Goal: Find specific page/section: Find specific page/section

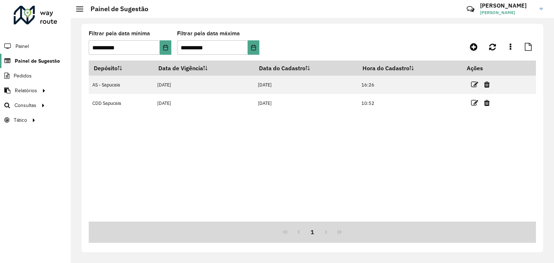
click at [39, 61] on span "Painel de Sugestão" at bounding box center [37, 61] width 45 height 8
click at [38, 59] on span "Painel de Sugestão" at bounding box center [37, 61] width 45 height 8
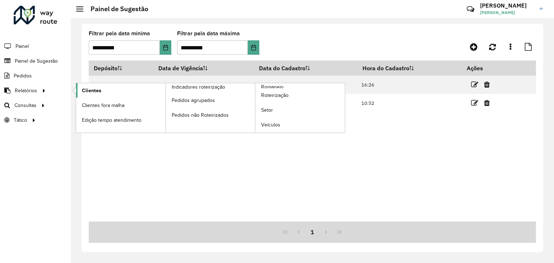
click at [80, 87] on link "Clientes" at bounding box center [120, 90] width 89 height 14
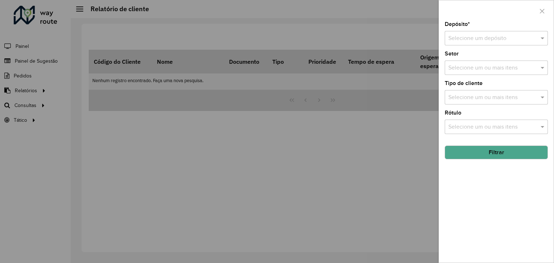
click at [486, 35] on input "text" at bounding box center [490, 38] width 82 height 9
click at [473, 60] on span "AS - Sapucaia" at bounding box center [465, 59] width 35 height 6
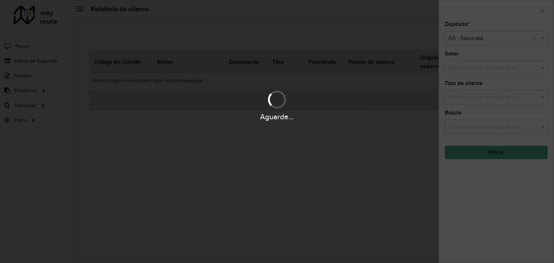
click at [486, 94] on div "Aguarde..." at bounding box center [277, 105] width 554 height 34
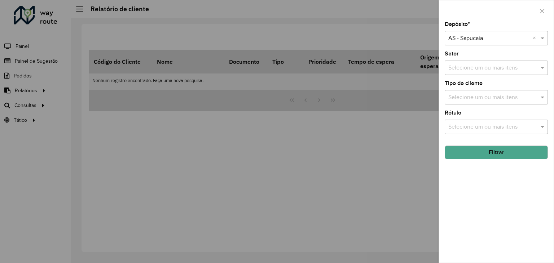
click at [486, 99] on input "text" at bounding box center [493, 97] width 92 height 9
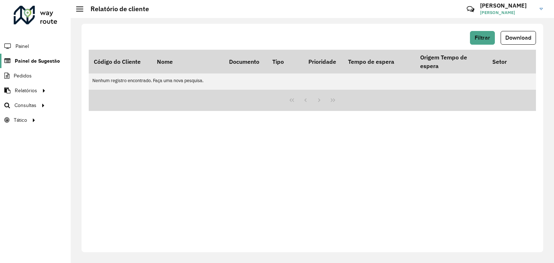
click at [31, 60] on span "Painel de Sugestão" at bounding box center [37, 61] width 45 height 8
